Goal: Task Accomplishment & Management: Manage account settings

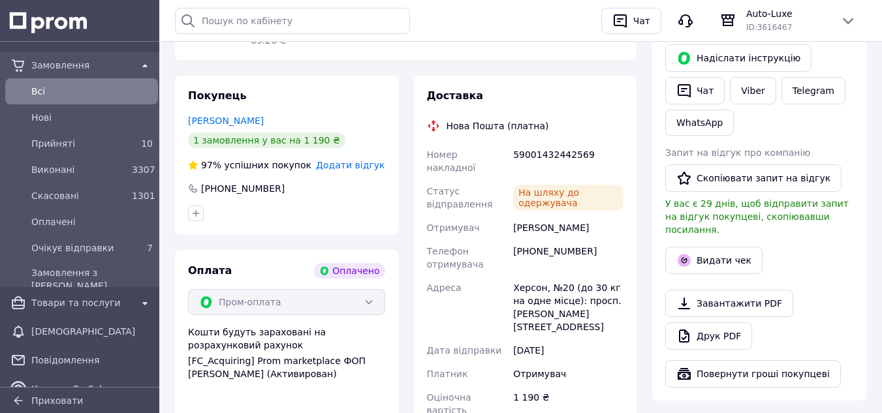
scroll to position [70, 0]
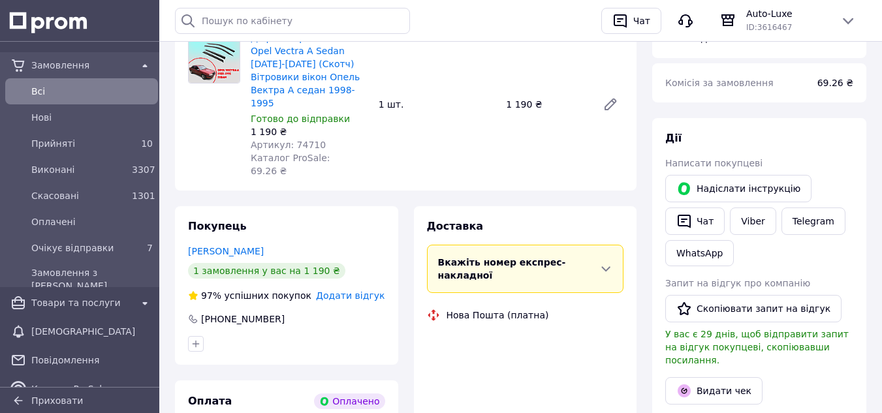
scroll to position [70, 0]
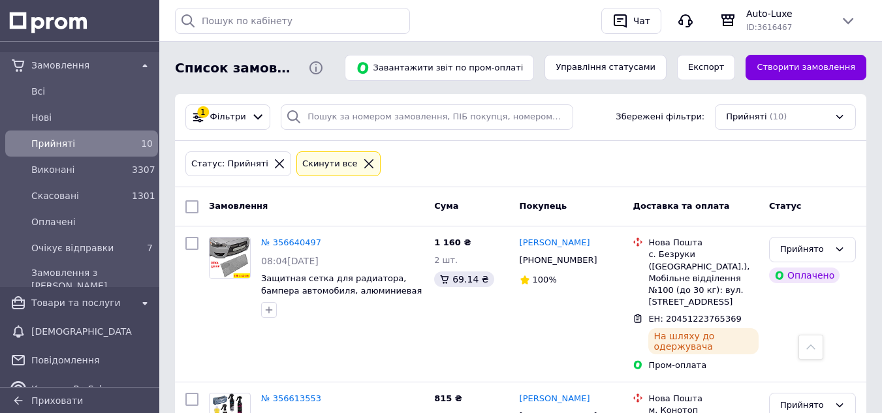
scroll to position [837, 0]
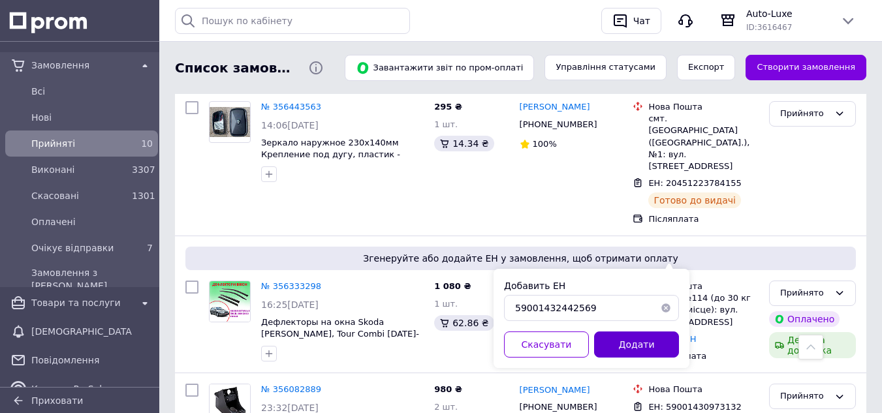
click at [660, 345] on button "Додати" at bounding box center [636, 345] width 85 height 26
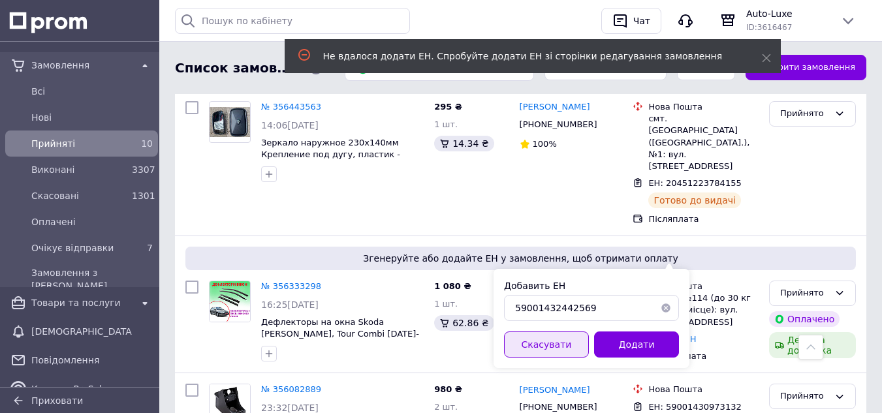
click at [552, 339] on button "Скасувати" at bounding box center [546, 345] width 85 height 26
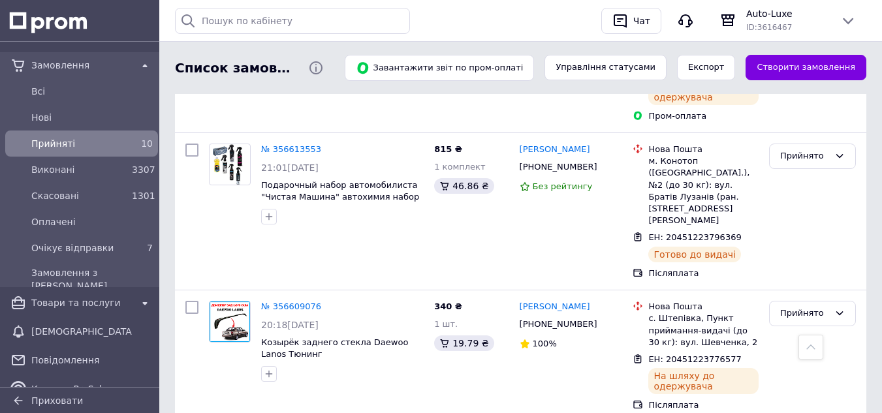
scroll to position [0, 0]
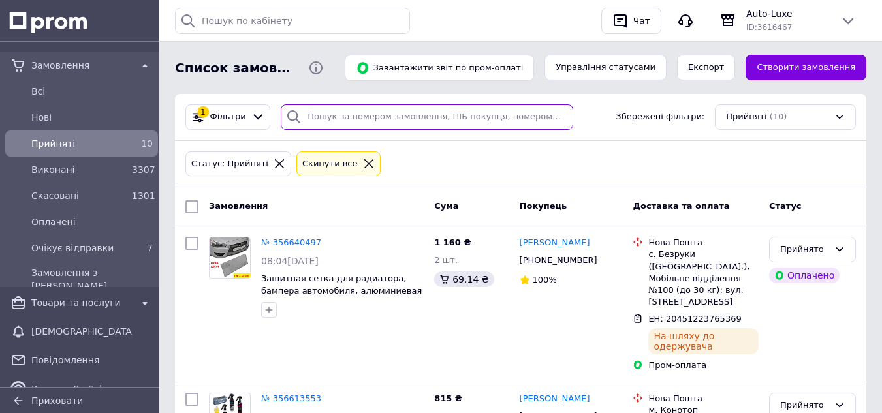
click at [395, 111] on input "search" at bounding box center [427, 116] width 292 height 25
